Goal: Contribute content

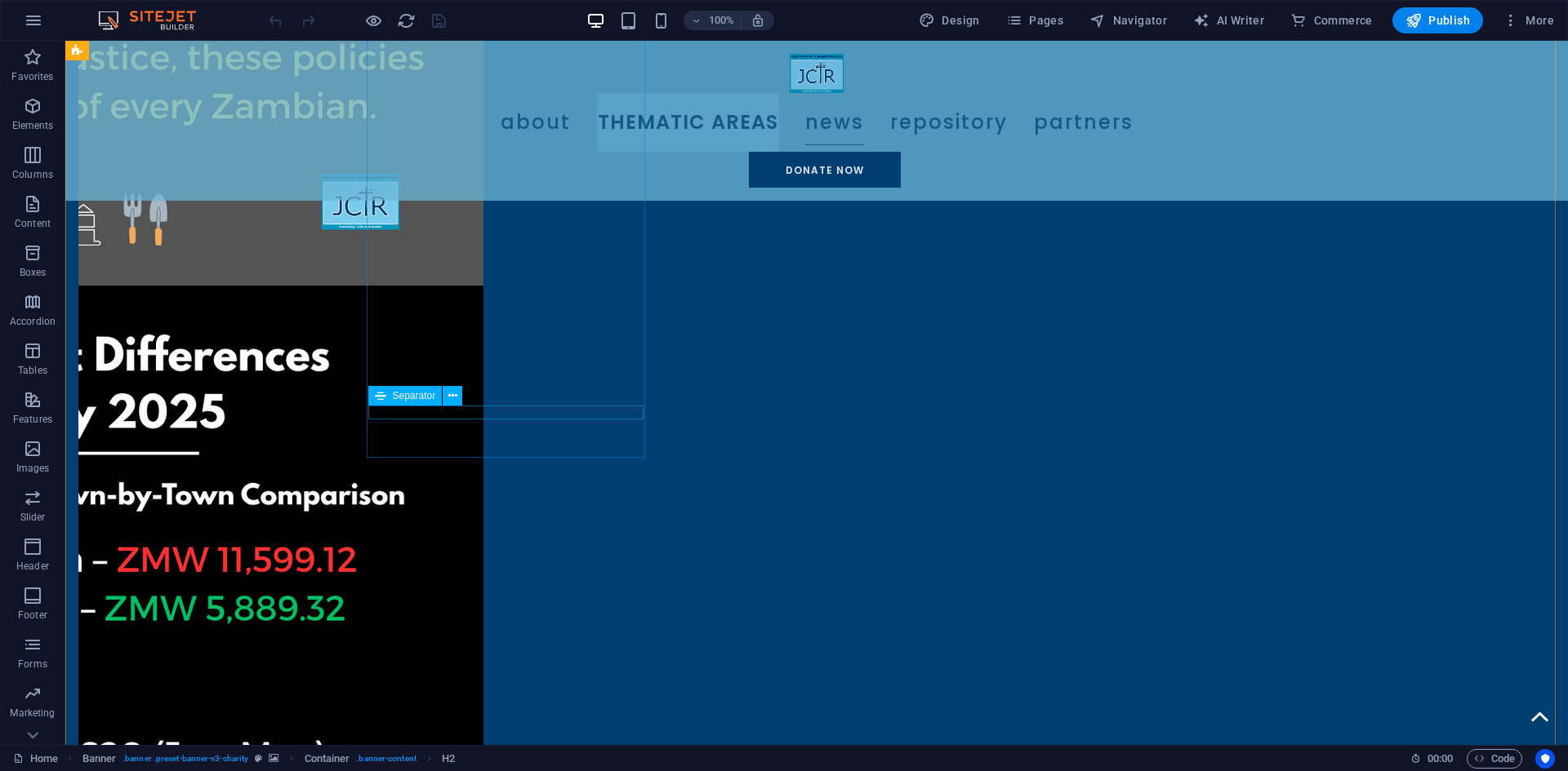
scroll to position [2122, 0]
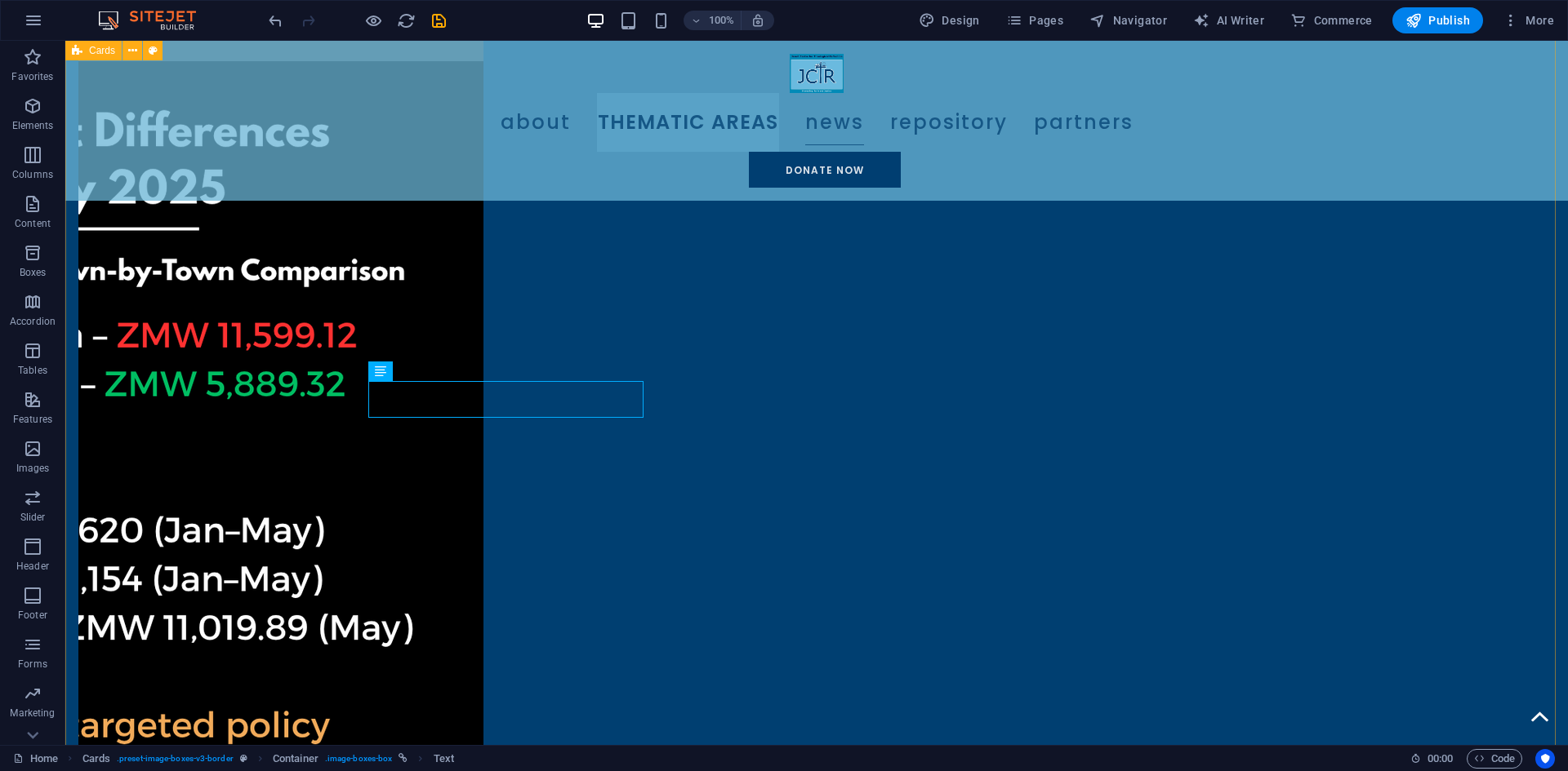
click at [1439, 33] on button "Publish" at bounding box center [1438, 20] width 91 height 26
